Goal: Participate in discussion: Engage in conversation with other users on a specific topic

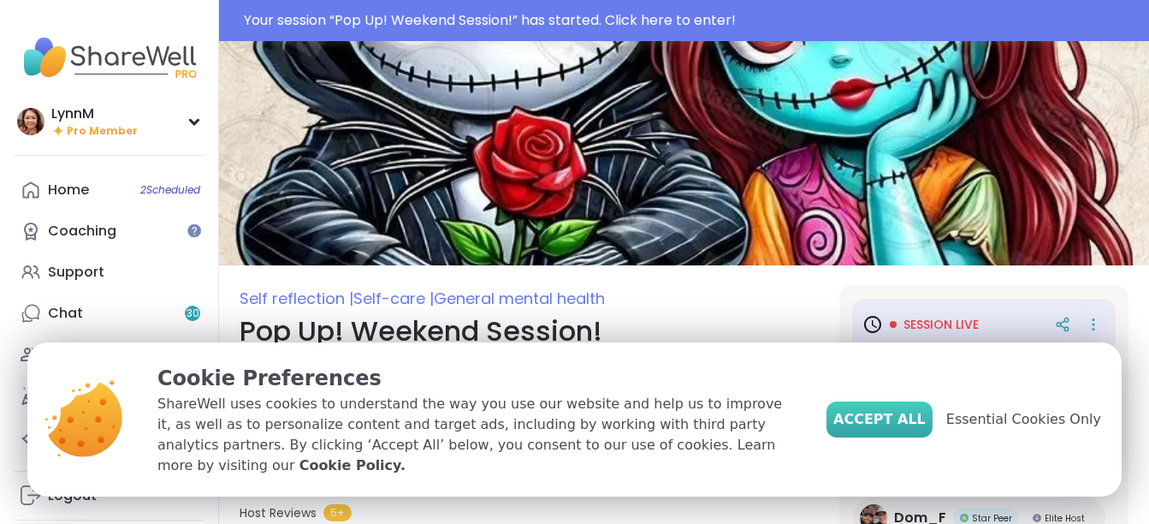
click at [914, 430] on span "Accept All" at bounding box center [879, 419] width 92 height 21
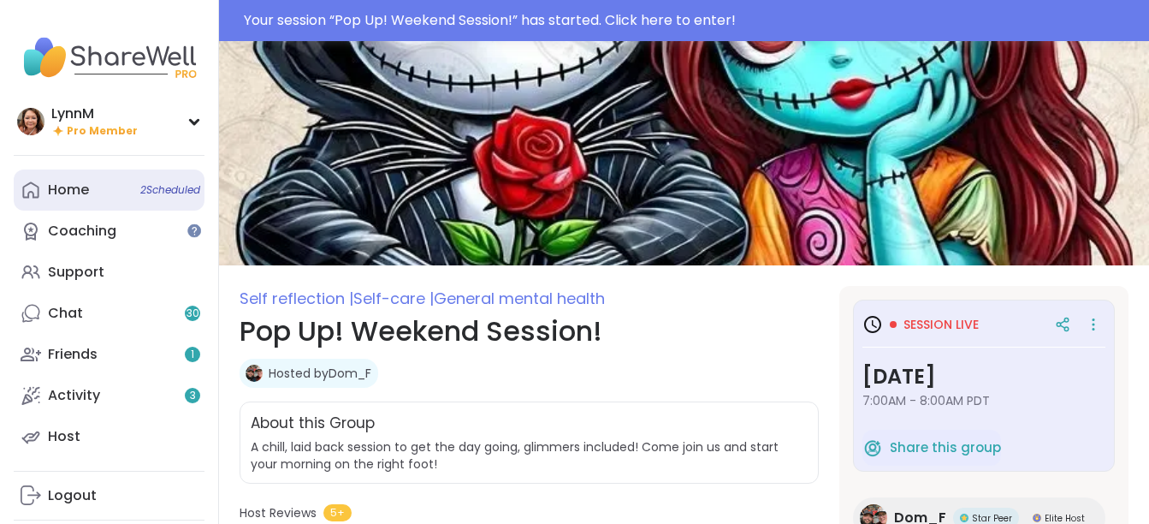
click at [150, 189] on span "2 Scheduled" at bounding box center [170, 190] width 60 height 14
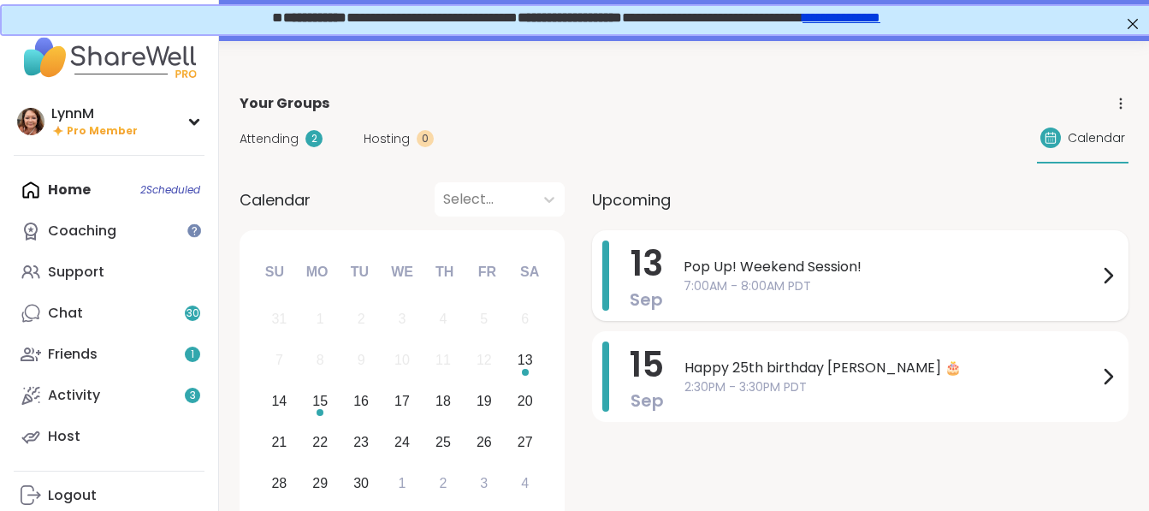
click at [1105, 273] on icon at bounding box center [1108, 275] width 21 height 21
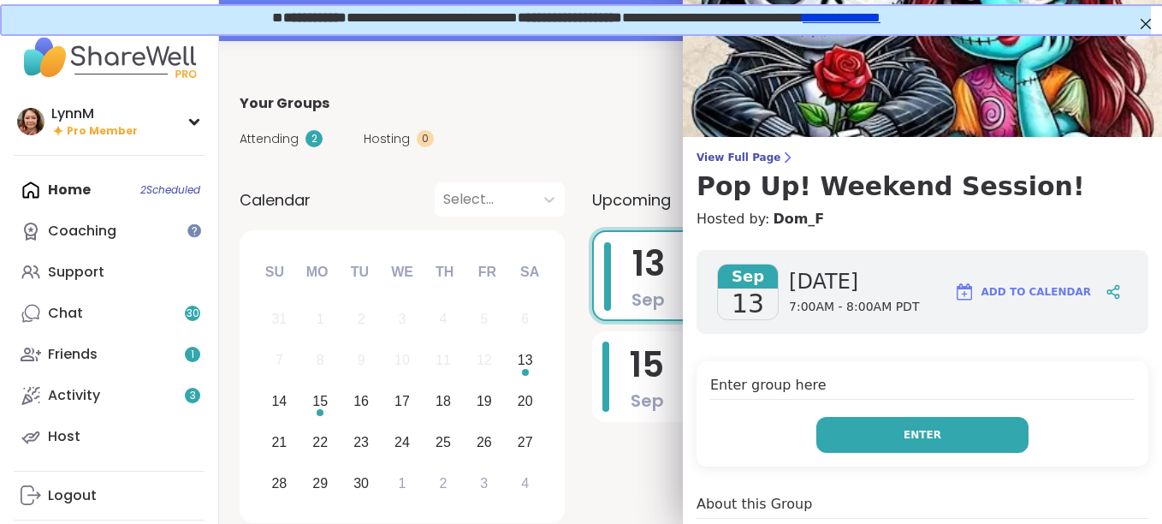
click at [946, 432] on button "Enter" at bounding box center [922, 435] width 212 height 36
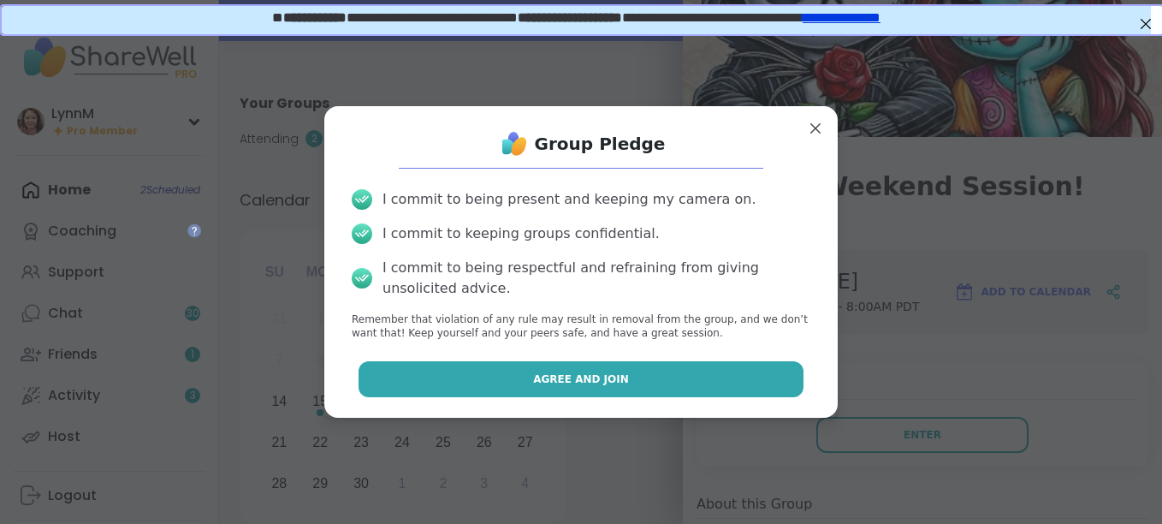
click at [583, 379] on span "Agree and Join" at bounding box center [581, 378] width 96 height 15
